Goal: Transaction & Acquisition: Purchase product/service

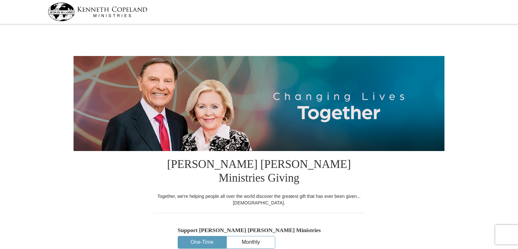
select select "MO"
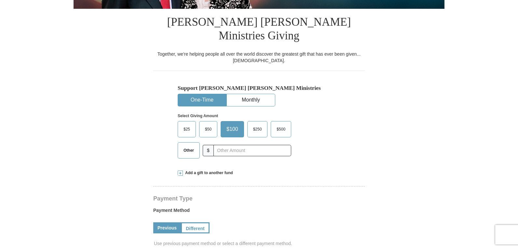
scroll to position [143, 0]
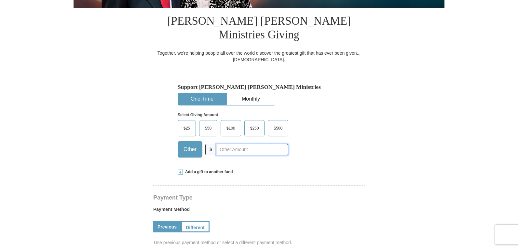
click at [264, 144] on input "text" at bounding box center [252, 149] width 72 height 11
type input "20"
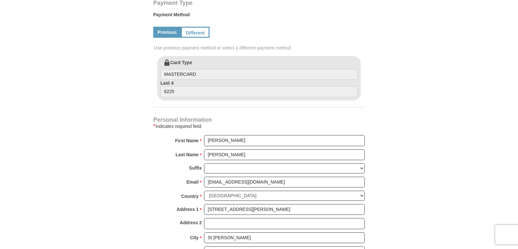
scroll to position [335, 0]
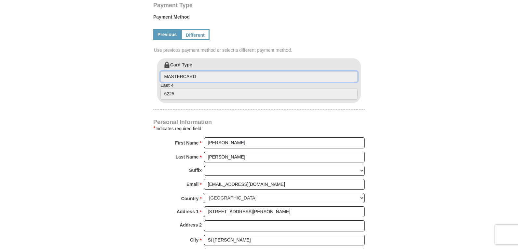
click at [207, 71] on input "MASTERCARD" at bounding box center [258, 76] width 197 height 11
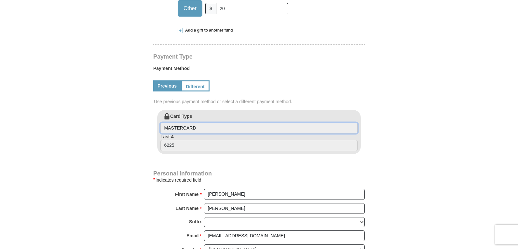
scroll to position [283, 0]
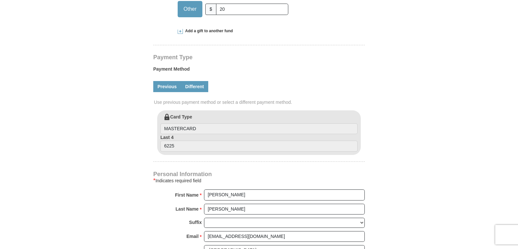
click at [193, 81] on link "Different" at bounding box center [194, 86] width 27 height 11
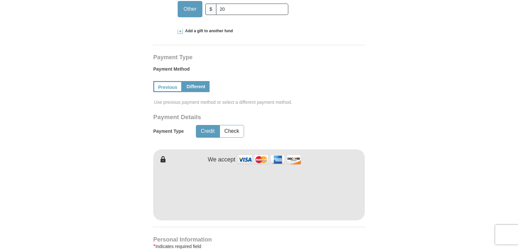
click at [413, 160] on form "[PERSON_NAME] [PERSON_NAME] Ministries Giving Together, we're helping people al…" at bounding box center [258, 135] width 371 height 784
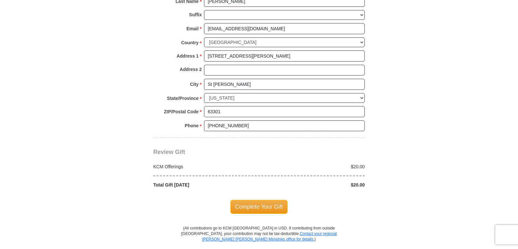
scroll to position [569, 0]
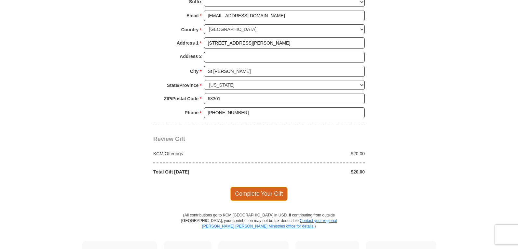
click at [273, 187] on span "Complete Your Gift" at bounding box center [259, 194] width 58 height 14
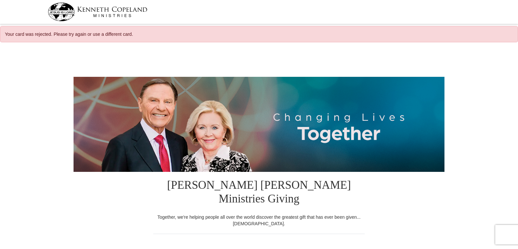
select select "MO"
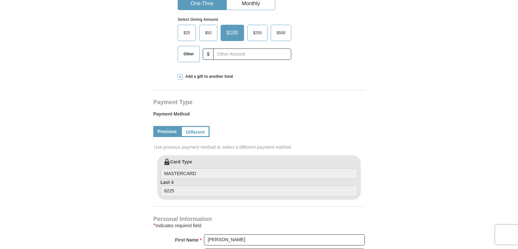
scroll to position [273, 0]
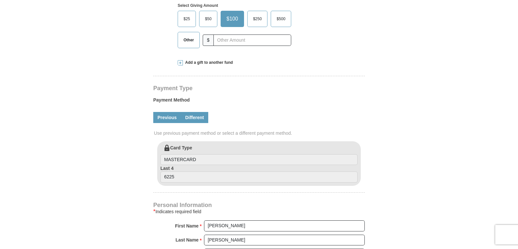
click at [203, 112] on link "Different" at bounding box center [194, 117] width 27 height 11
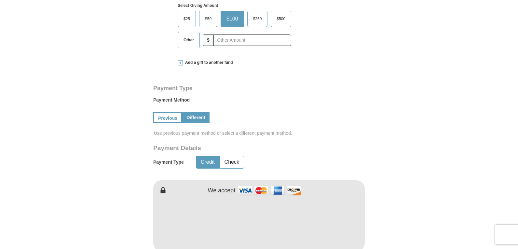
click at [380, 202] on form "[PERSON_NAME] [PERSON_NAME] Ministries Giving Together, we're helping people al…" at bounding box center [258, 196] width 371 height 845
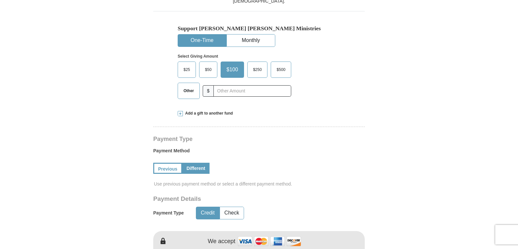
scroll to position [169, 0]
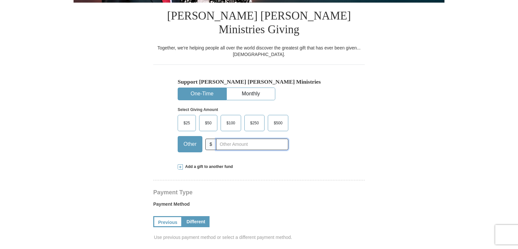
click at [256, 139] on input "text" at bounding box center [252, 144] width 72 height 11
type input "20"
click at [316, 180] on hr at bounding box center [258, 182] width 211 height 5
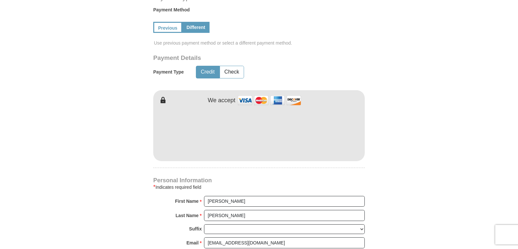
scroll to position [364, 0]
click at [391, 179] on form "[PERSON_NAME] [PERSON_NAME] Ministries Giving Together, we're helping people al…" at bounding box center [258, 105] width 371 height 845
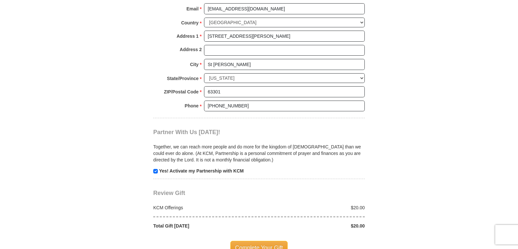
scroll to position [624, 0]
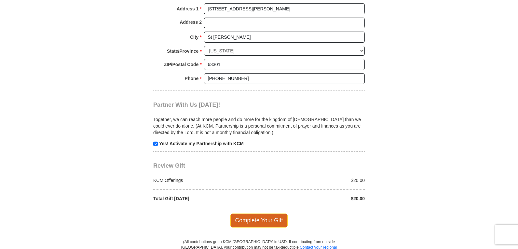
click at [256, 213] on span "Complete Your Gift" at bounding box center [259, 220] width 58 height 14
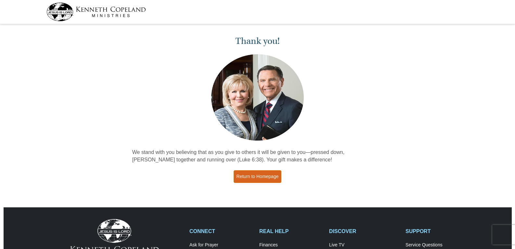
click at [270, 174] on link "Return to Homepage" at bounding box center [258, 176] width 48 height 13
